Goal: Use online tool/utility: Utilize a website feature to perform a specific function

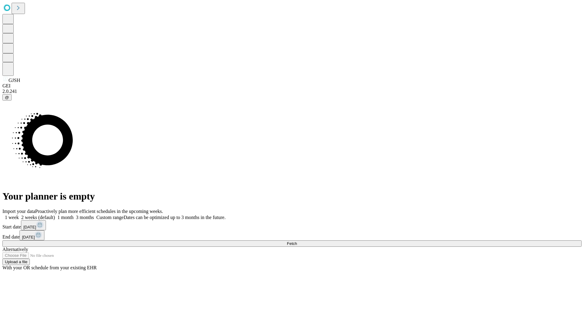
click at [297, 241] on span "Fetch" at bounding box center [292, 243] width 10 height 5
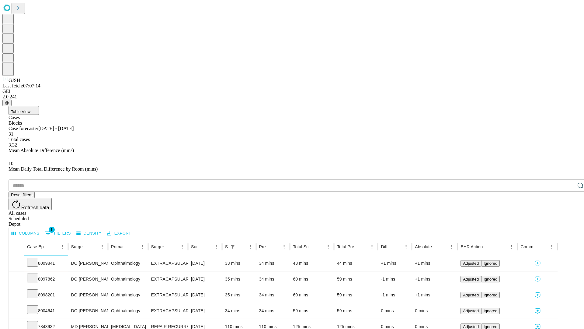
click at [36, 258] on icon at bounding box center [33, 261] width 6 height 6
